Goal: Feedback & Contribution: Leave review/rating

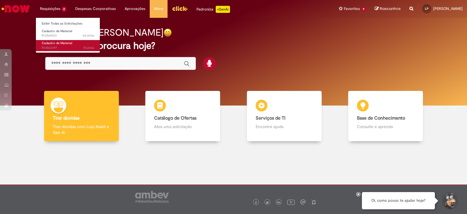
click at [55, 44] on span "Cadastro de Material" at bounding box center [57, 43] width 30 height 4
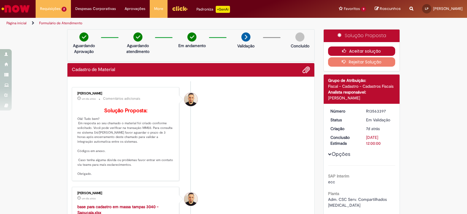
click at [363, 54] on button "Aceitar solução" at bounding box center [361, 50] width 67 height 9
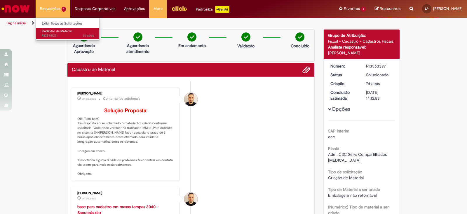
click at [53, 33] on link "Cadastro de Material 6d atrás 6 dias atrás R13568123" at bounding box center [68, 33] width 64 height 11
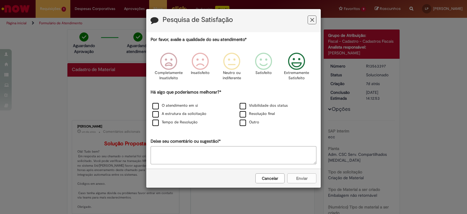
click at [292, 62] on icon "Feedback" at bounding box center [297, 62] width 22 height 18
click at [155, 106] on label "O atendimento em si" at bounding box center [175, 106] width 46 height 6
click at [306, 176] on button "Enviar" at bounding box center [301, 178] width 29 height 10
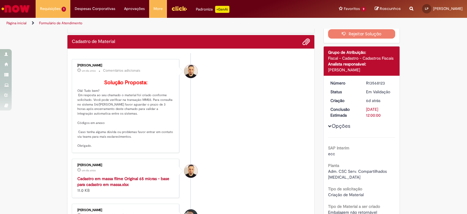
scroll to position [73, 0]
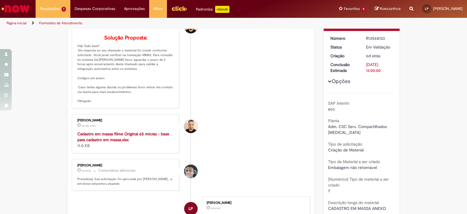
click at [97, 142] on strong "Cadastro em massa filme Original 65 micras - base para cadastro em massa.xlsx" at bounding box center [123, 136] width 92 height 11
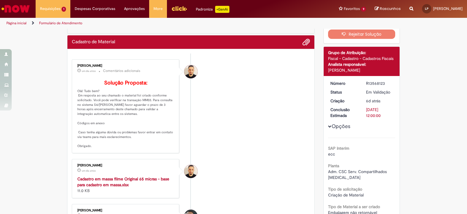
scroll to position [0, 0]
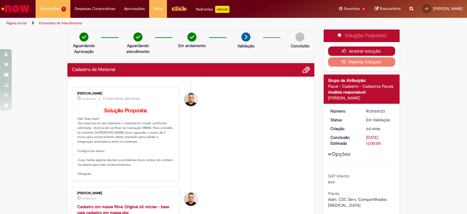
click at [352, 49] on button "Aceitar solução" at bounding box center [361, 50] width 67 height 9
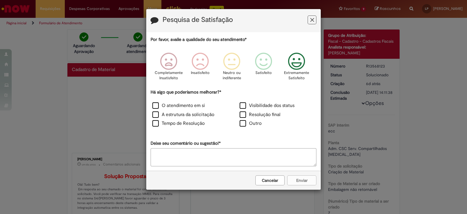
click at [299, 62] on icon "Feedback" at bounding box center [297, 62] width 22 height 18
click at [160, 108] on label "O atendimento em si" at bounding box center [178, 105] width 53 height 7
click at [158, 116] on label "A estrutura da solicitação" at bounding box center [183, 114] width 62 height 7
click at [156, 125] on label "Tempo de Resolução" at bounding box center [178, 123] width 52 height 7
click at [308, 176] on button "Enviar" at bounding box center [301, 180] width 29 height 10
